Goal: Obtain resource: Download file/media

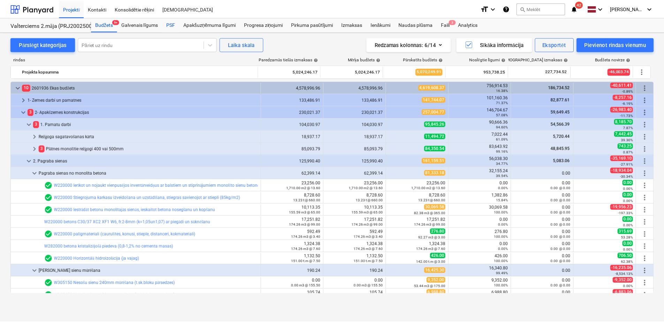
scroll to position [244, 0]
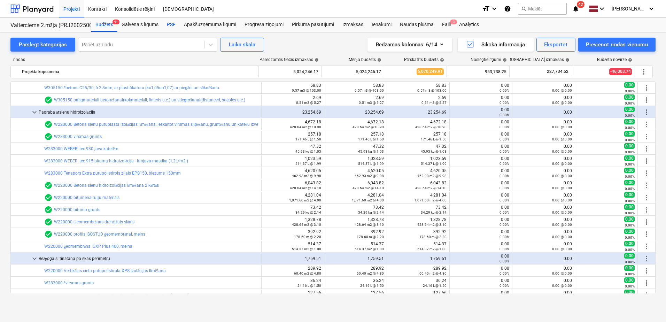
click at [167, 22] on div "PSF" at bounding box center [171, 25] width 17 height 14
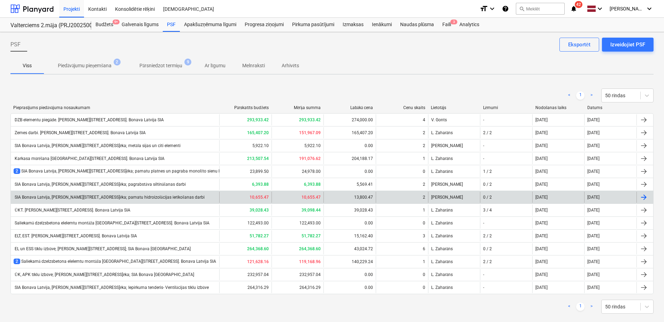
click at [167, 200] on div "SIA Bonava Latvija, [PERSON_NAME][STREET_ADDRESS]ēka; pamatu hidroizolācijas ie…" at bounding box center [115, 197] width 208 height 11
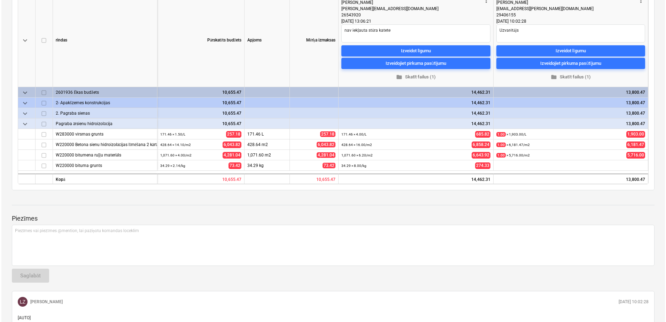
scroll to position [104, 0]
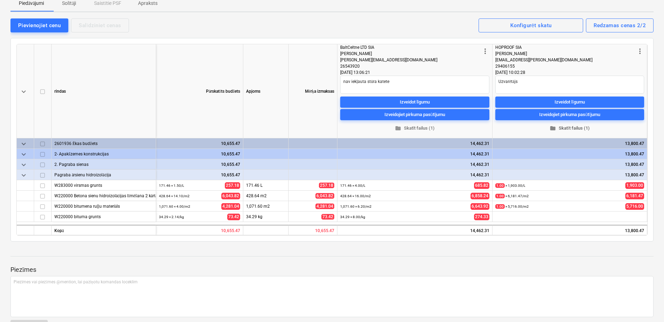
click at [572, 124] on span "folder Skatīt failus (1)" at bounding box center [569, 128] width 143 height 8
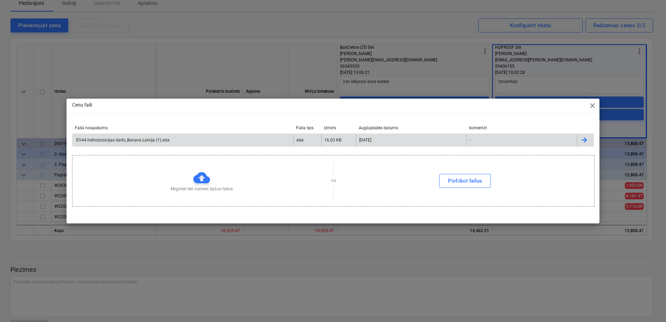
click at [183, 140] on div "EV44 hidroizolācijas darbi_Bonava Latvija (1).xlsx" at bounding box center [182, 139] width 221 height 11
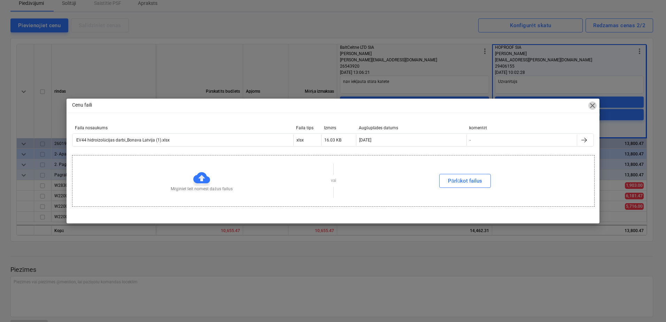
click at [590, 105] on span "close" at bounding box center [592, 105] width 8 height 8
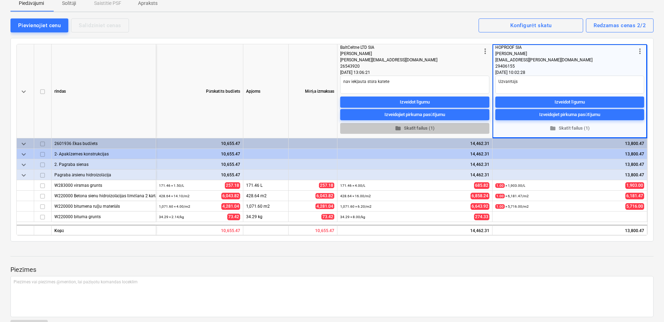
click at [415, 124] on span "folder Skatīt failus (1)" at bounding box center [415, 128] width 144 height 8
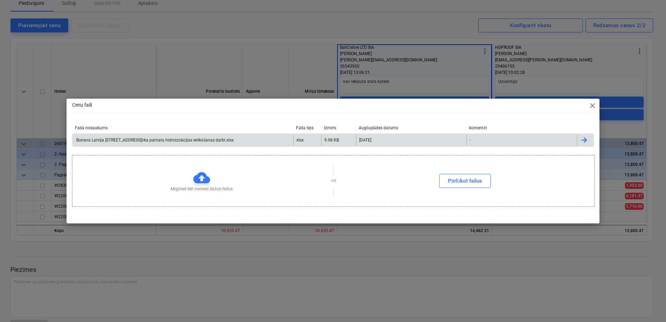
click at [275, 139] on div "Bonava Latvija [STREET_ADDRESS]ēka pamatu hidroizolācijas ierīkošanas darbi.xlsx" at bounding box center [182, 139] width 221 height 11
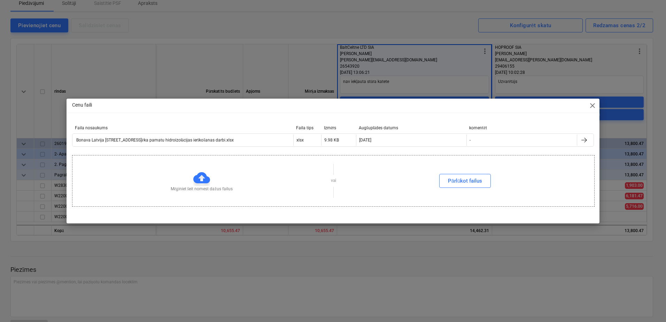
type textarea "x"
